Goal: Use online tool/utility: Utilize a website feature to perform a specific function

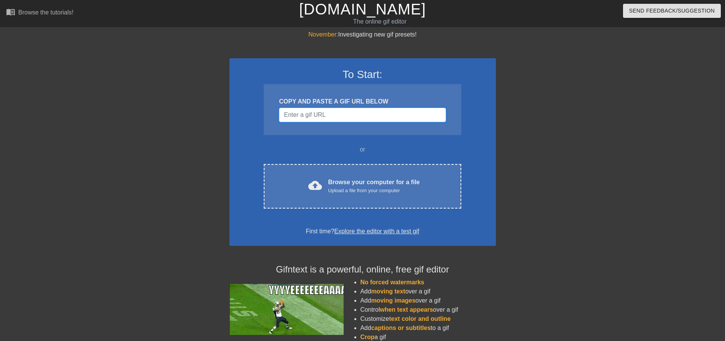
click at [300, 113] on input "Username" at bounding box center [362, 115] width 167 height 14
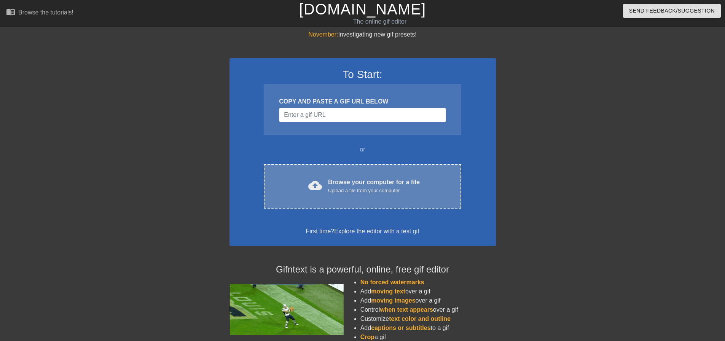
click at [366, 189] on div "Upload a file from your computer" at bounding box center [374, 191] width 92 height 8
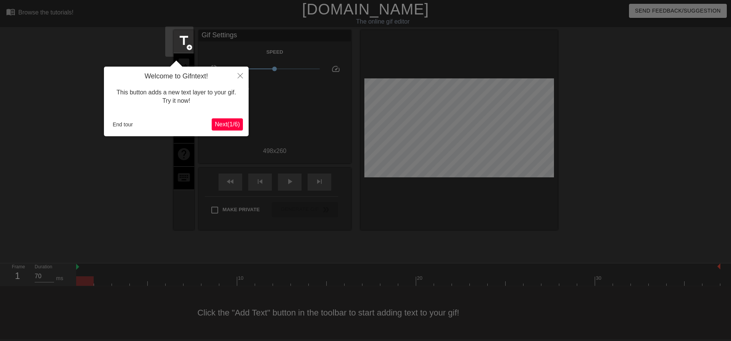
click at [238, 125] on span "Next ( 1 / 6 )" at bounding box center [227, 124] width 25 height 6
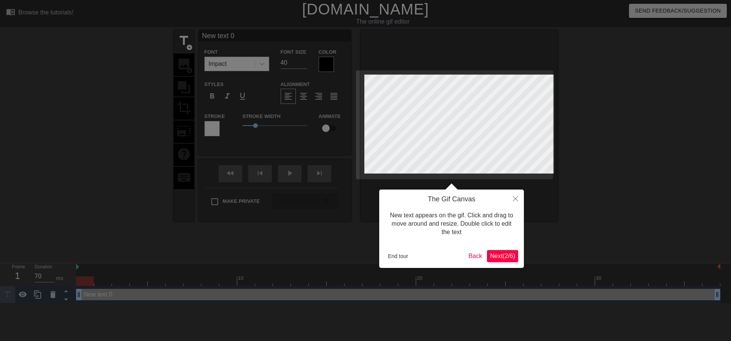
click at [504, 255] on span "Next ( 2 / 6 )" at bounding box center [502, 256] width 25 height 6
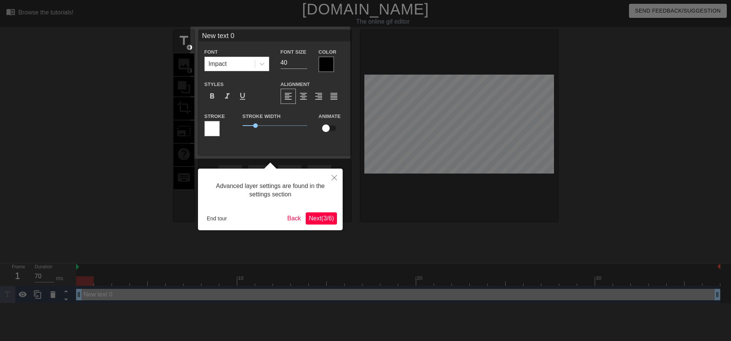
click at [321, 221] on span "Next ( 3 / 6 )" at bounding box center [321, 218] width 25 height 6
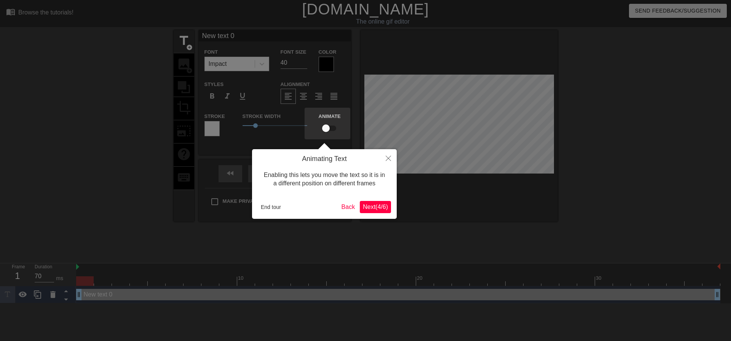
click at [378, 207] on span "Next ( 4 / 6 )" at bounding box center [375, 207] width 25 height 6
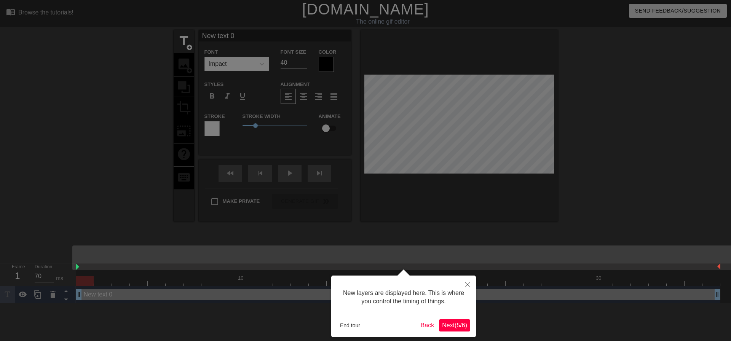
click at [454, 324] on span "Next ( 5 / 6 )" at bounding box center [454, 325] width 25 height 6
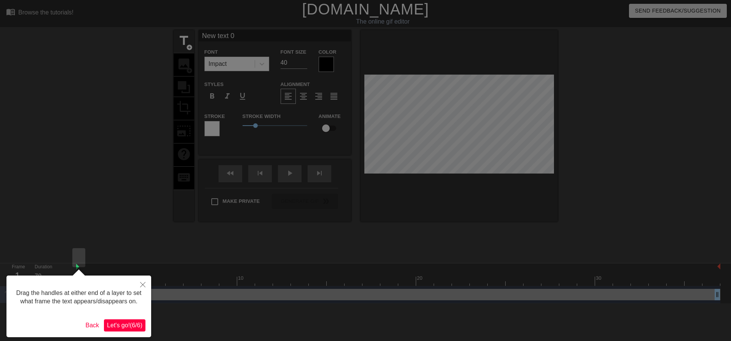
drag, startPoint x: 130, startPoint y: 328, endPoint x: 154, endPoint y: 317, distance: 26.2
click at [132, 327] on span "Let's go! ( 6 / 6 )" at bounding box center [124, 325] width 35 height 6
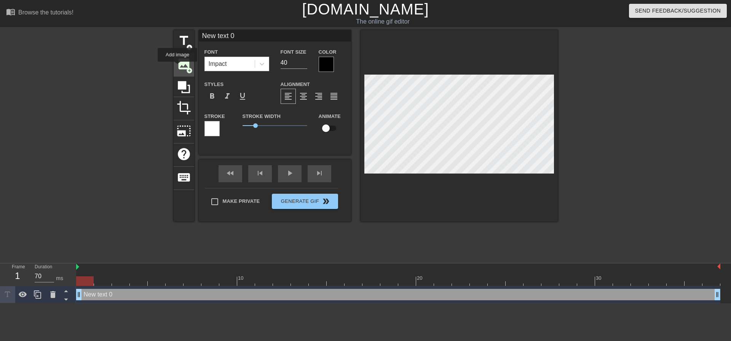
click at [177, 67] on span "image" at bounding box center [184, 64] width 14 height 14
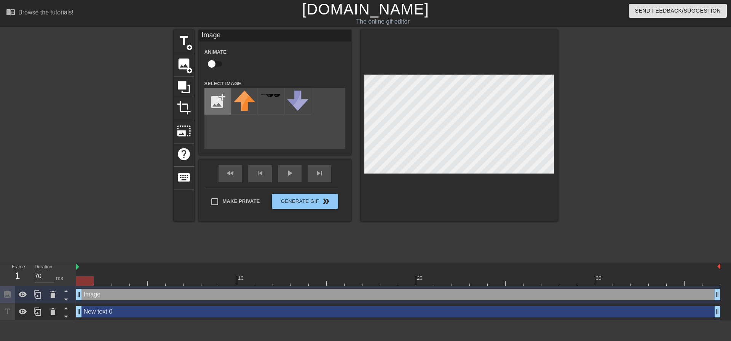
click at [217, 103] on input "file" at bounding box center [218, 101] width 26 height 26
type input "C:\fakepath\T1_esports_logo.svg.png"
click at [236, 103] on div at bounding box center [244, 101] width 27 height 27
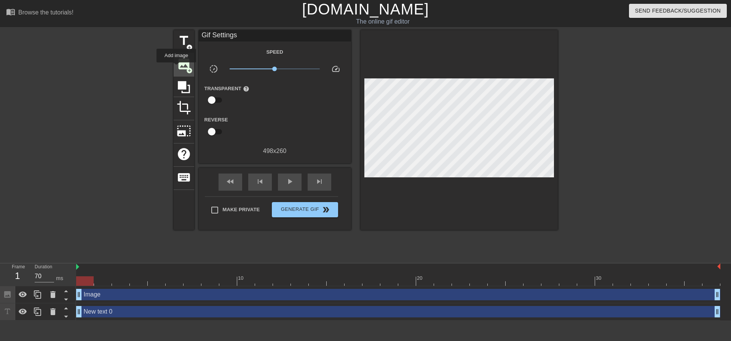
click at [177, 68] on span "image" at bounding box center [184, 64] width 14 height 14
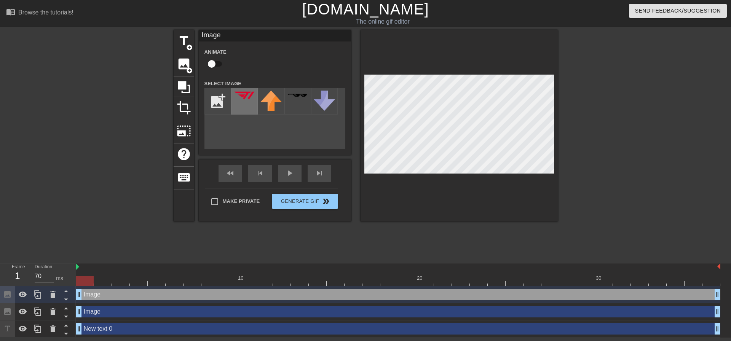
click at [240, 99] on img at bounding box center [244, 95] width 21 height 8
click at [251, 99] on div at bounding box center [244, 101] width 27 height 27
click at [245, 99] on img at bounding box center [244, 95] width 21 height 8
click at [301, 139] on div "add_photo_alternate" at bounding box center [274, 118] width 141 height 61
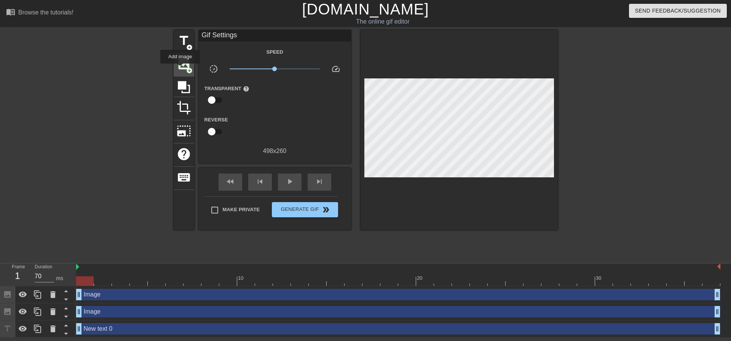
click at [180, 69] on span "image" at bounding box center [184, 64] width 14 height 14
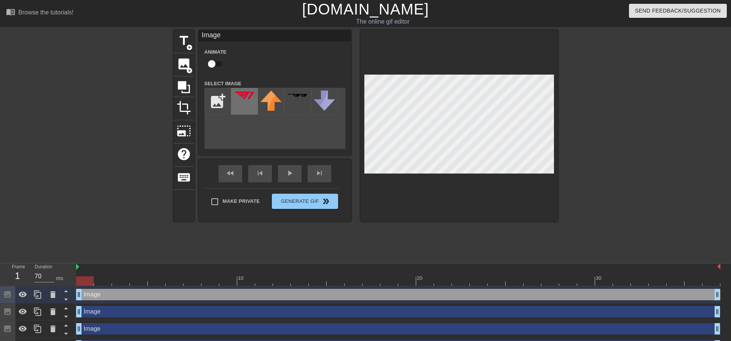
click at [246, 99] on img at bounding box center [244, 95] width 21 height 8
click at [292, 132] on div "add_photo_alternate" at bounding box center [274, 118] width 141 height 61
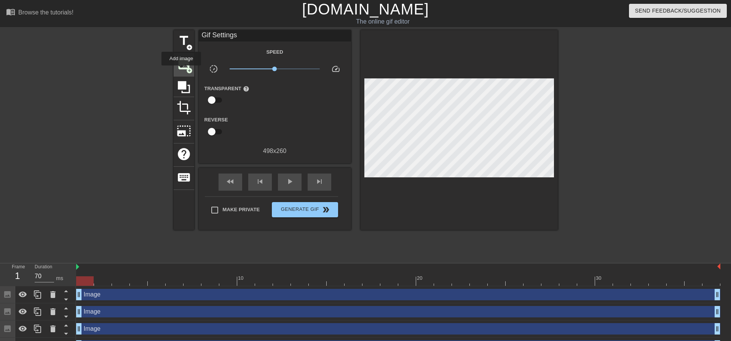
click at [186, 71] on span "add_circle" at bounding box center [189, 70] width 6 height 6
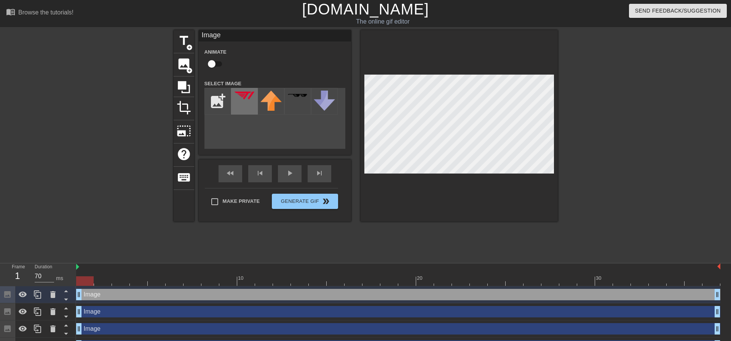
click at [246, 97] on img at bounding box center [244, 95] width 21 height 8
click at [249, 101] on div at bounding box center [244, 101] width 27 height 27
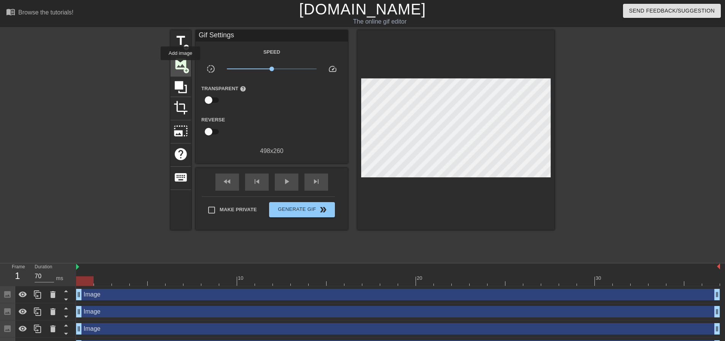
click at [180, 65] on span "image" at bounding box center [181, 64] width 14 height 14
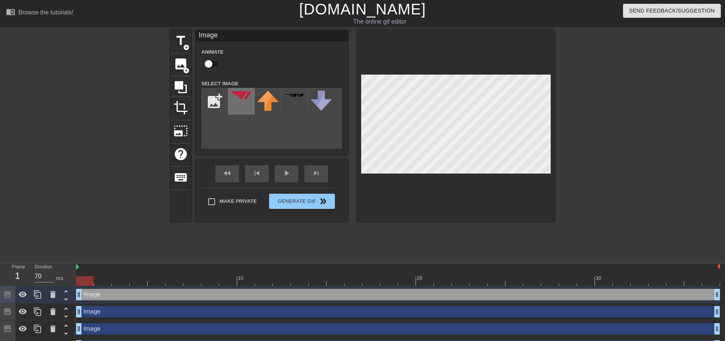
click at [244, 99] on img at bounding box center [241, 95] width 21 height 8
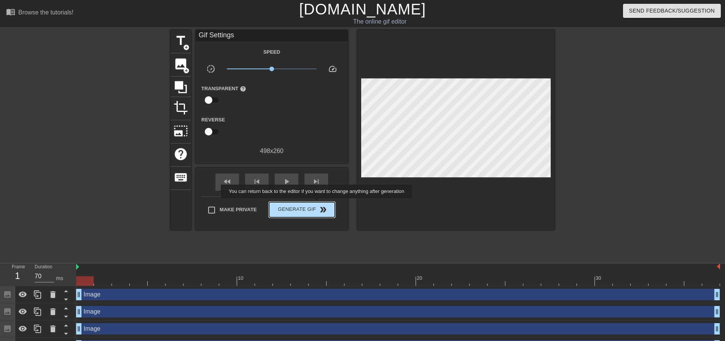
click at [319, 207] on span "double_arrow" at bounding box center [323, 209] width 9 height 9
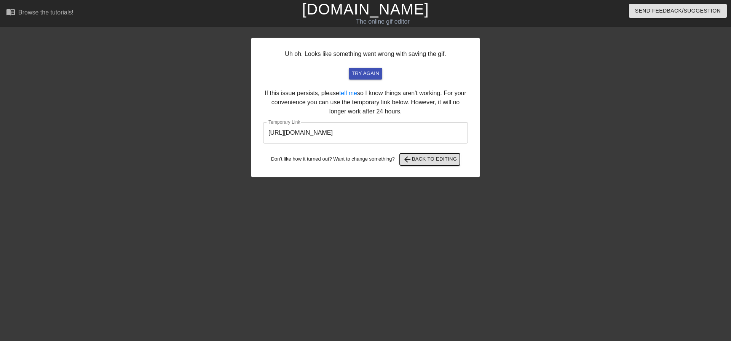
click at [436, 160] on span "arrow_back Back to Editing" at bounding box center [430, 159] width 54 height 9
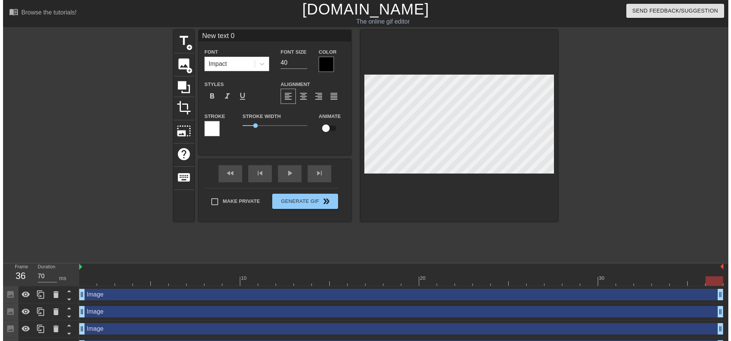
scroll to position [1, 1]
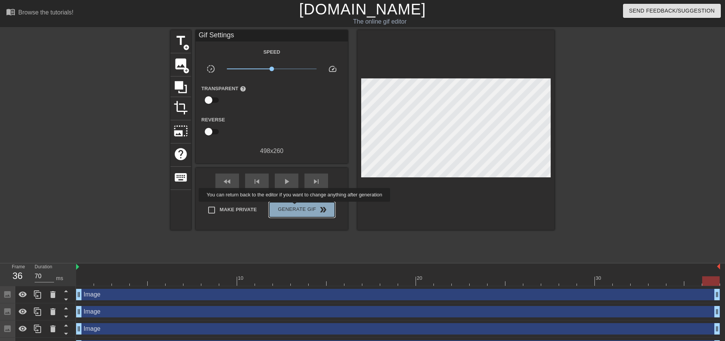
click at [295, 207] on span "Generate Gif double_arrow" at bounding box center [302, 209] width 60 height 9
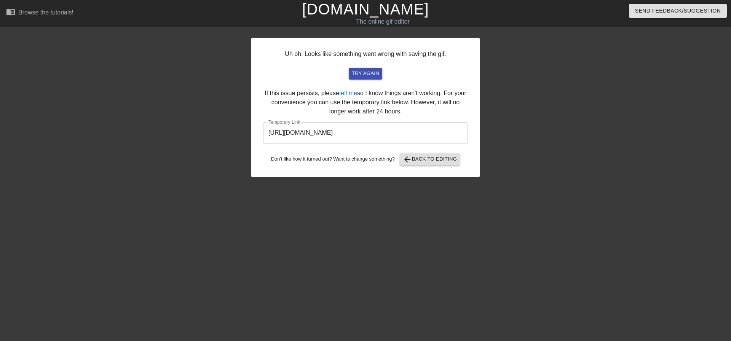
click at [425, 136] on input "[URL][DOMAIN_NAME]" at bounding box center [365, 132] width 205 height 21
drag, startPoint x: 419, startPoint y: 130, endPoint x: 195, endPoint y: 149, distance: 225.4
click at [195, 149] on div "Uh oh. Looks like something went wrong with saving the gif. try again If this i…" at bounding box center [365, 144] width 731 height 228
click at [389, 239] on html "menu_book Browse the tutorials! [DOMAIN_NAME] The online gif editor Send Feedba…" at bounding box center [365, 131] width 731 height 262
